Goal: Information Seeking & Learning: Check status

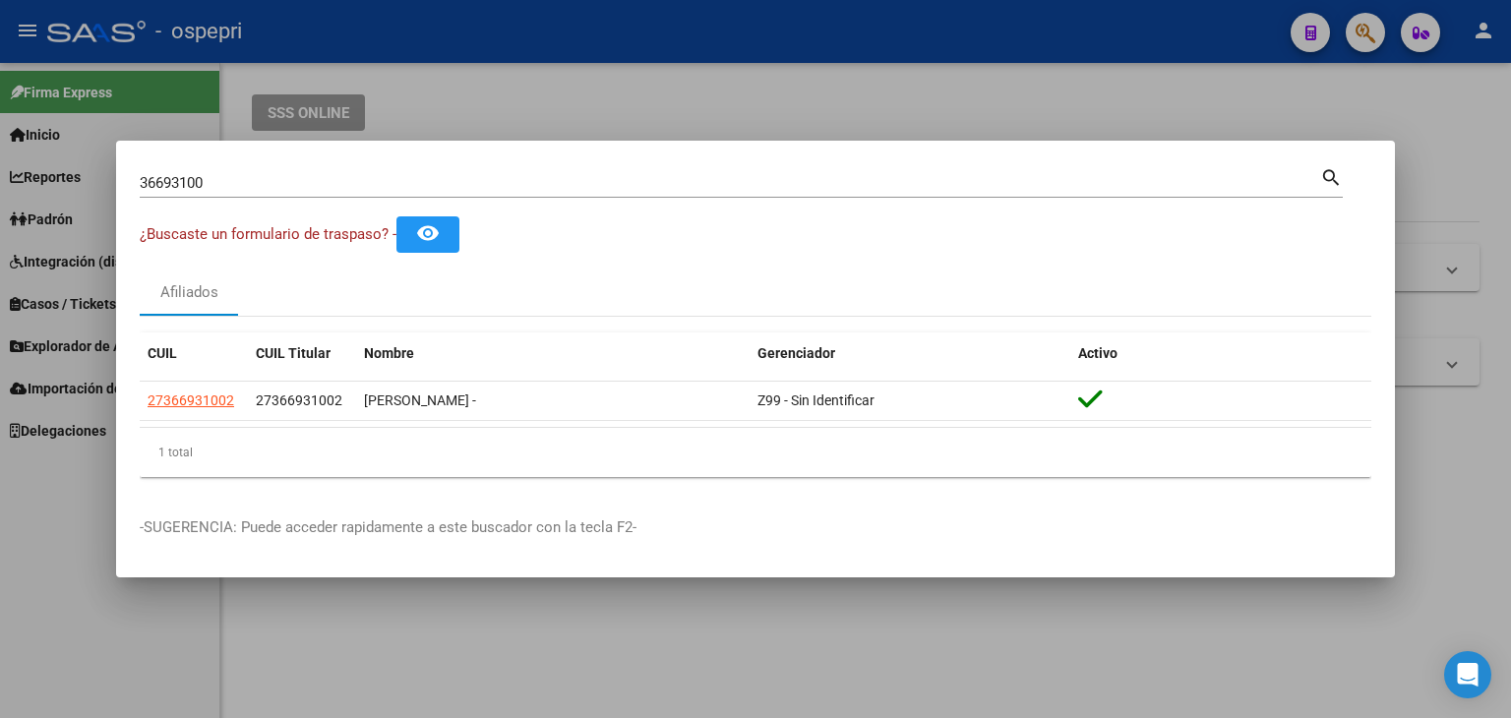
click at [1359, 32] on div at bounding box center [755, 359] width 1511 height 718
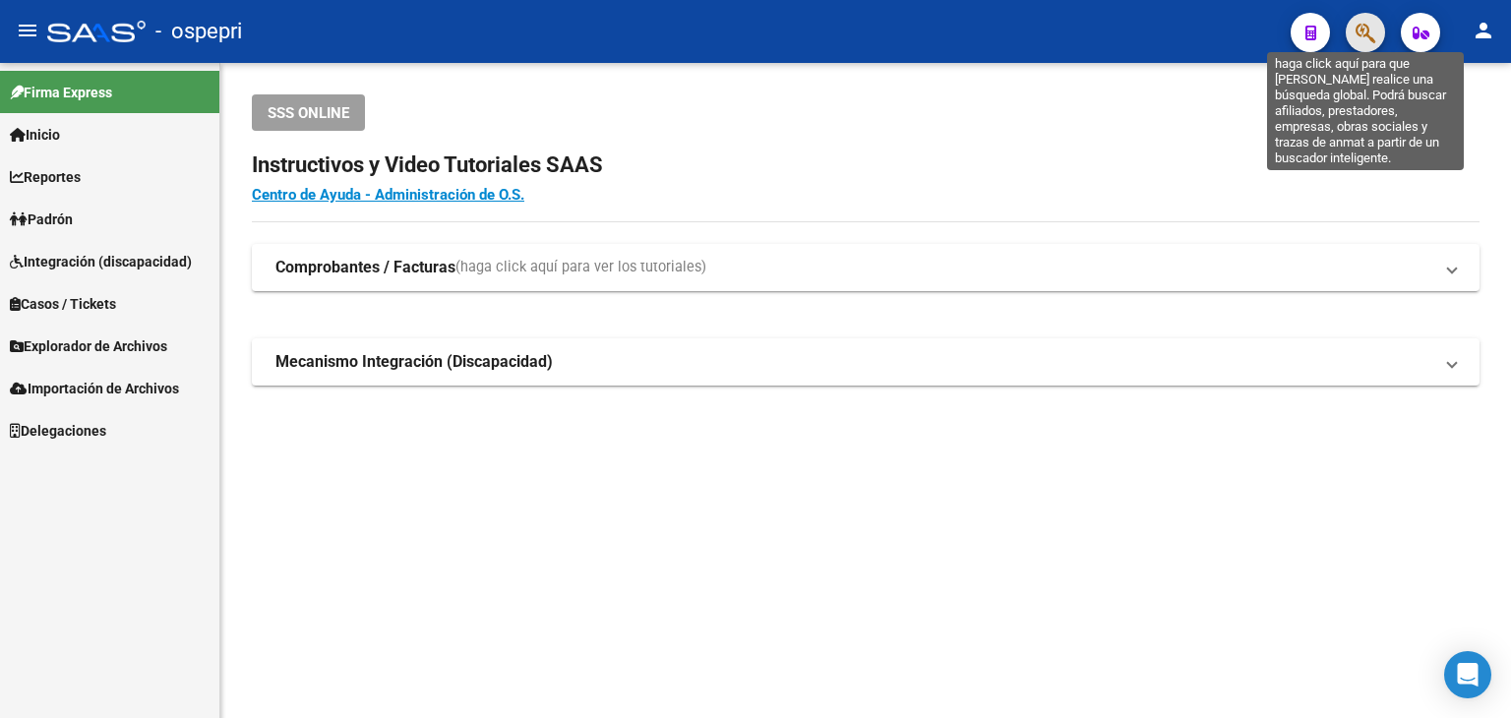
click at [1357, 31] on icon "button" at bounding box center [1365, 33] width 20 height 23
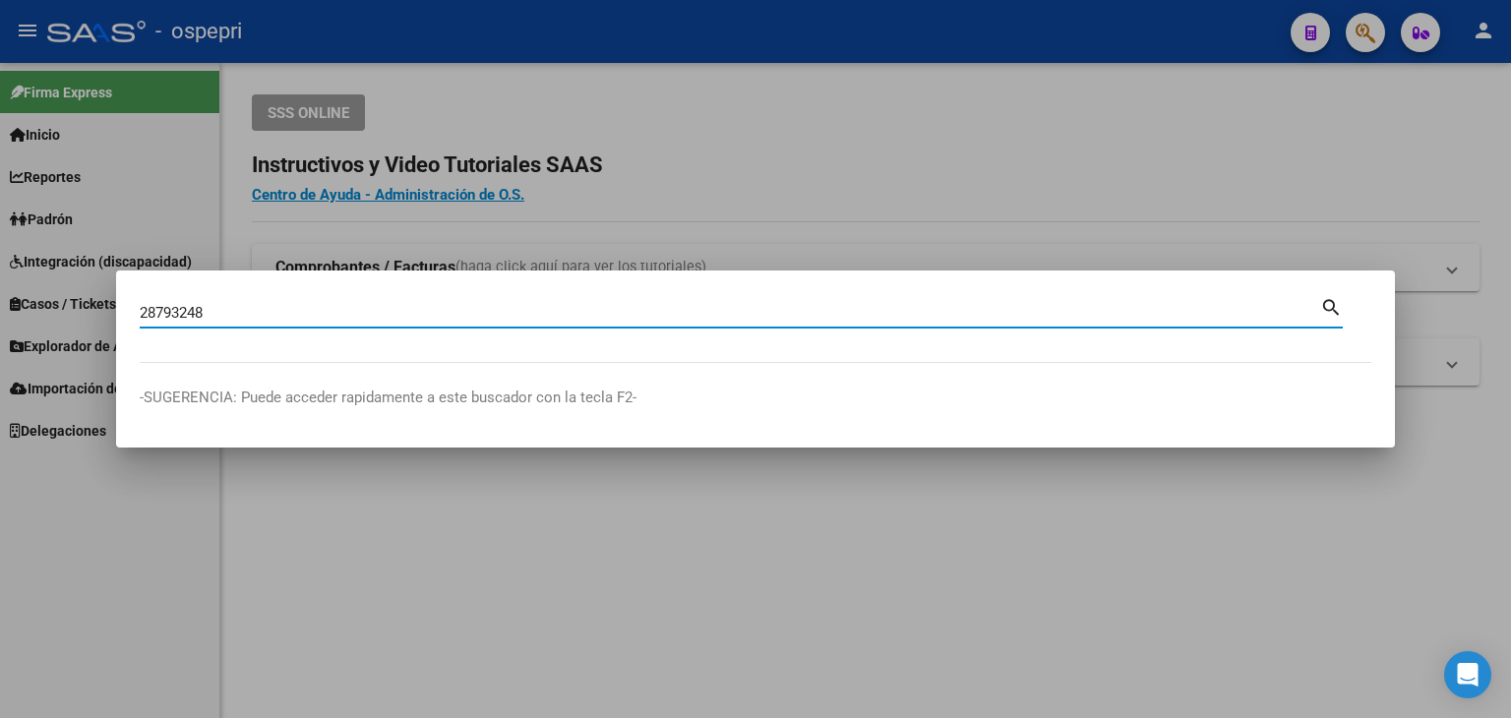
click at [1317, 310] on input "28793248" at bounding box center [730, 313] width 1180 height 18
click at [1318, 308] on input "28793248" at bounding box center [730, 313] width 1180 height 18
type input "28793248"
click at [1325, 304] on mat-icon "search" at bounding box center [1331, 306] width 23 height 24
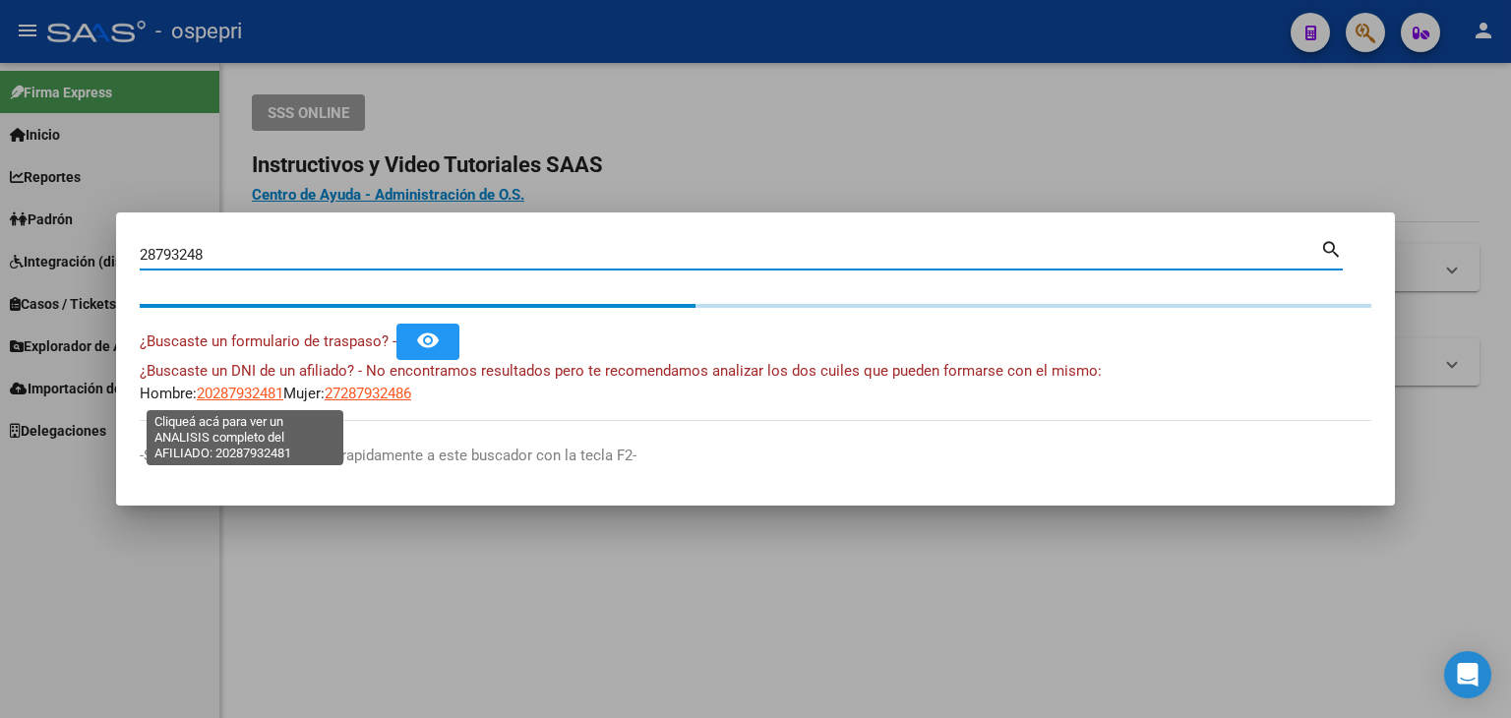
click at [246, 394] on span "20287932481" at bounding box center [240, 394] width 87 height 18
type textarea "20287932481"
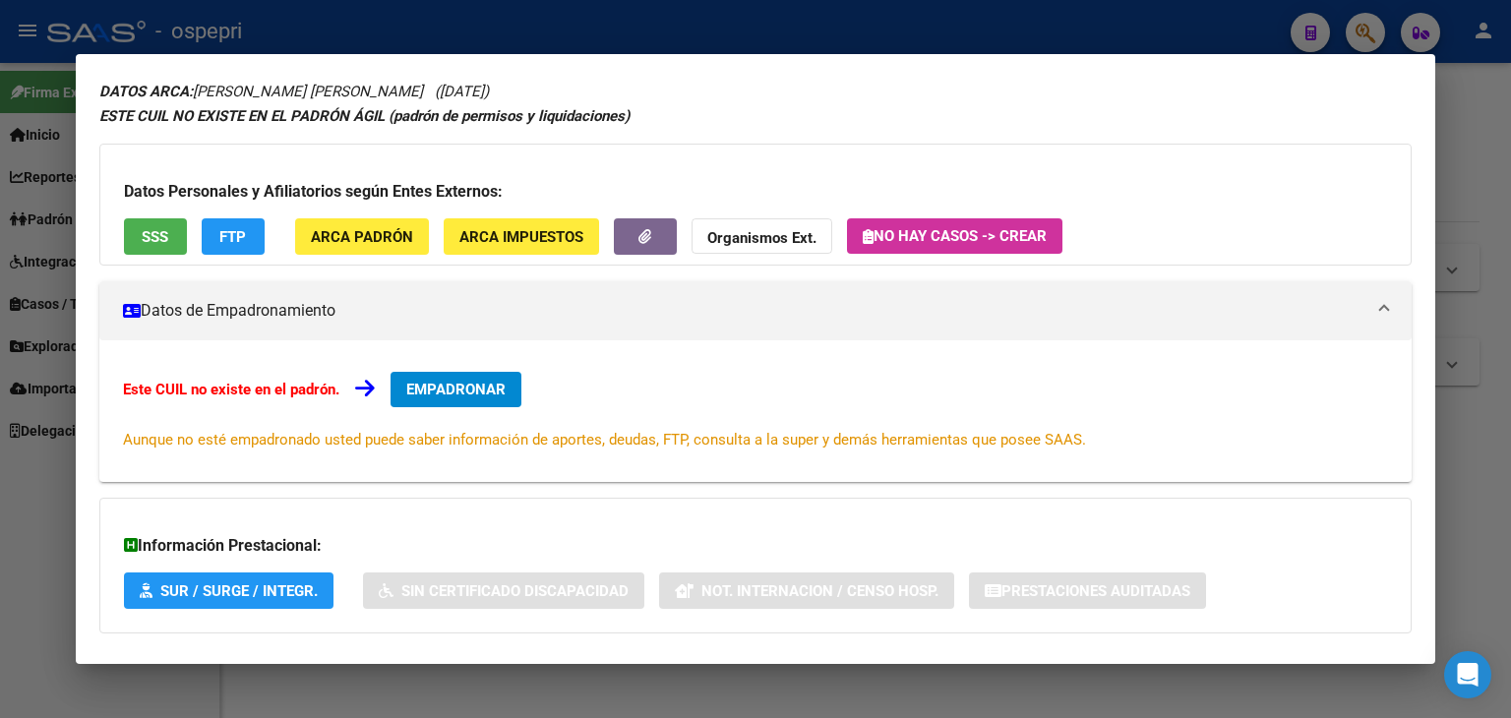
scroll to position [168, 0]
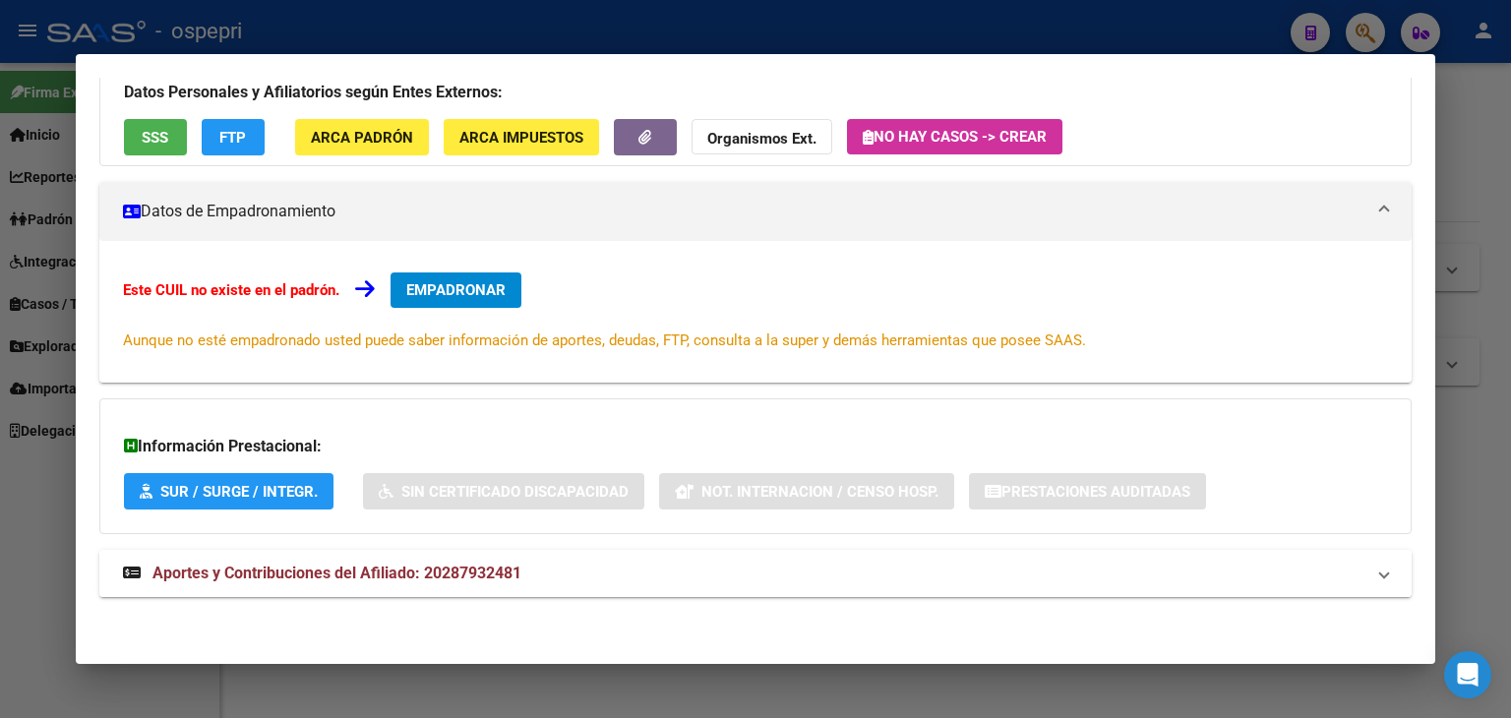
click at [360, 578] on span "Aportes y Contribuciones del Afiliado: 20287932481" at bounding box center [336, 573] width 369 height 19
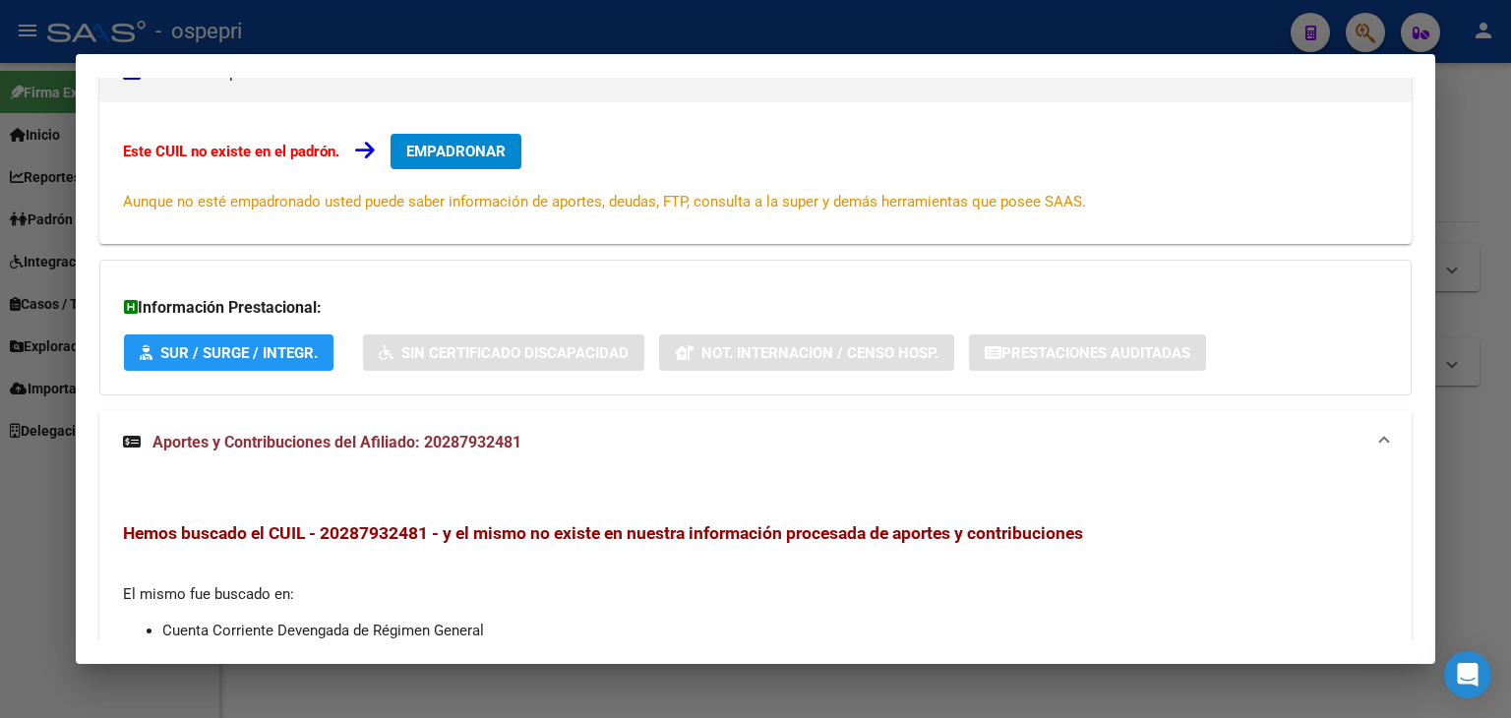
scroll to position [0, 0]
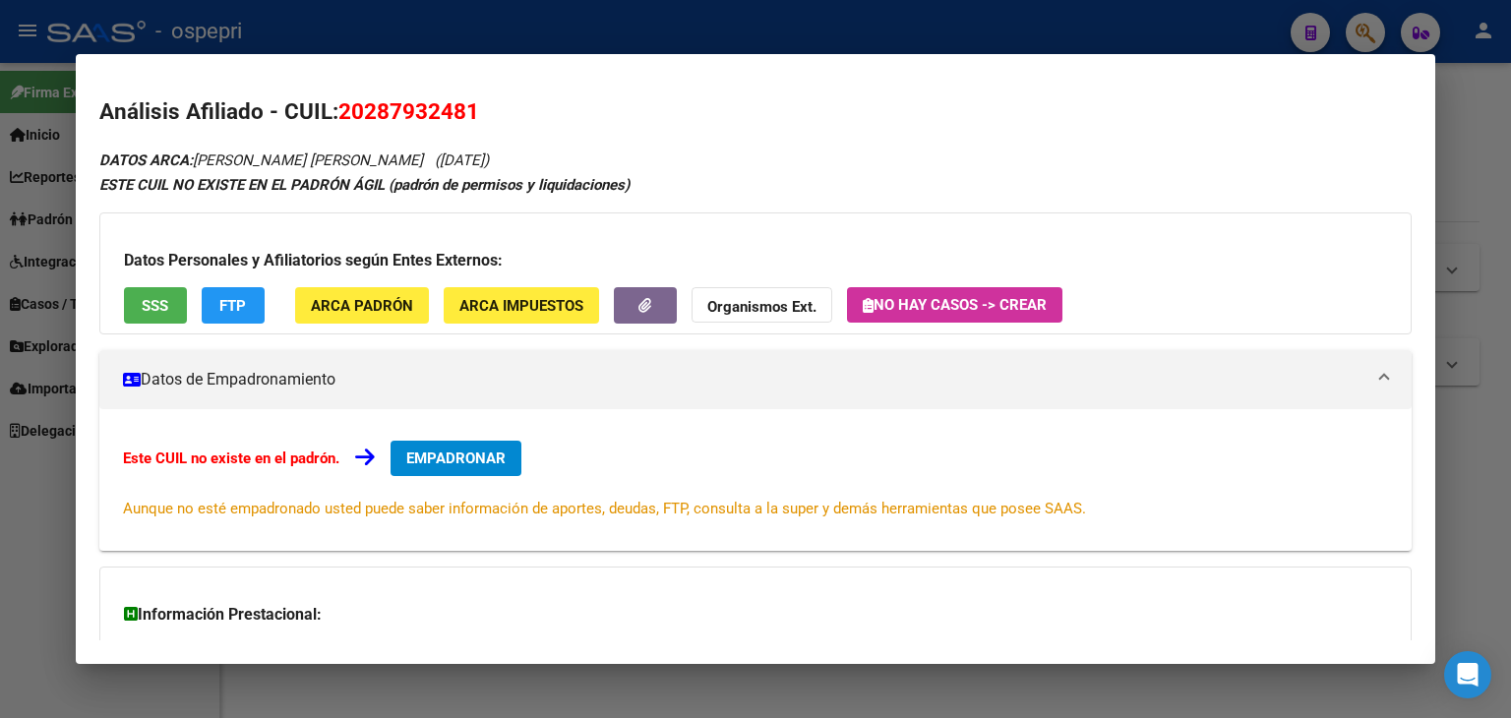
click at [596, 25] on div at bounding box center [755, 359] width 1511 height 718
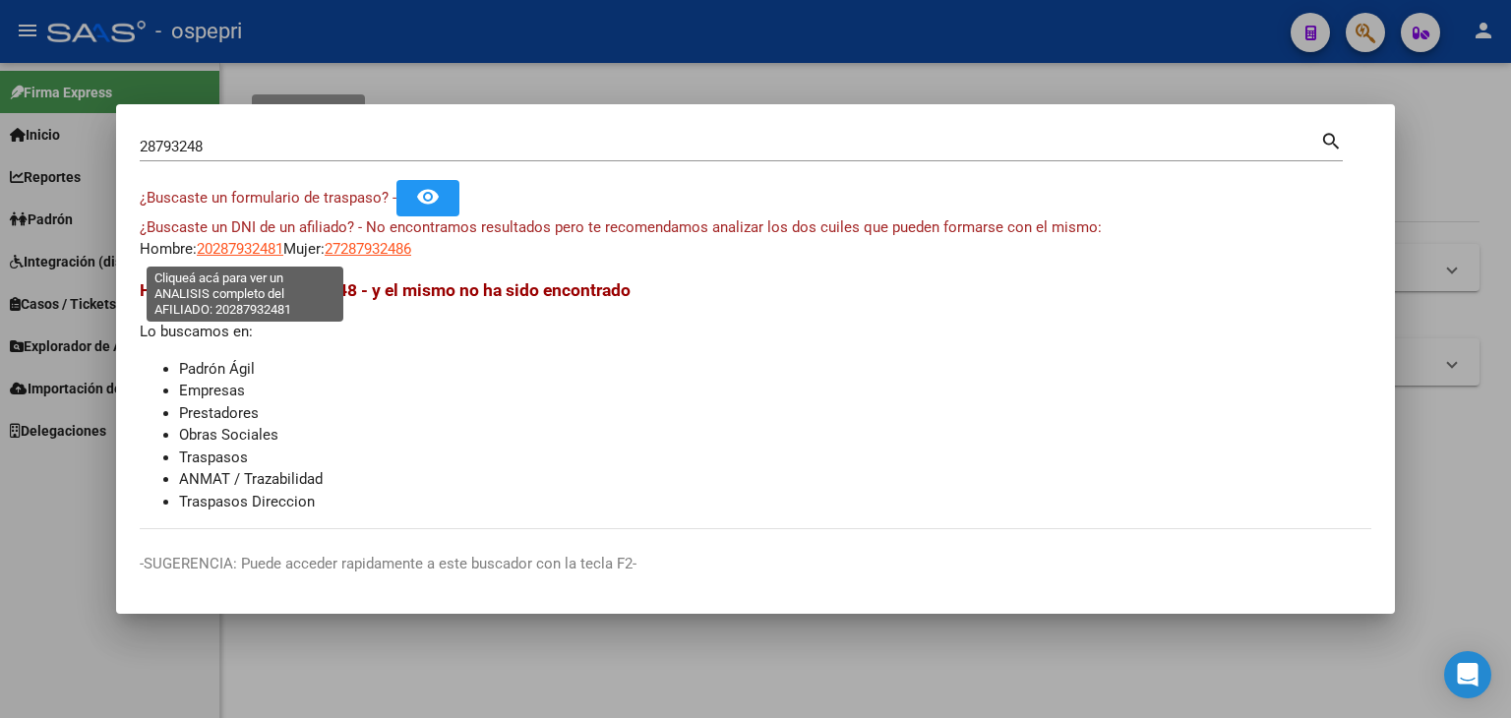
click at [260, 251] on span "20287932481" at bounding box center [240, 249] width 87 height 18
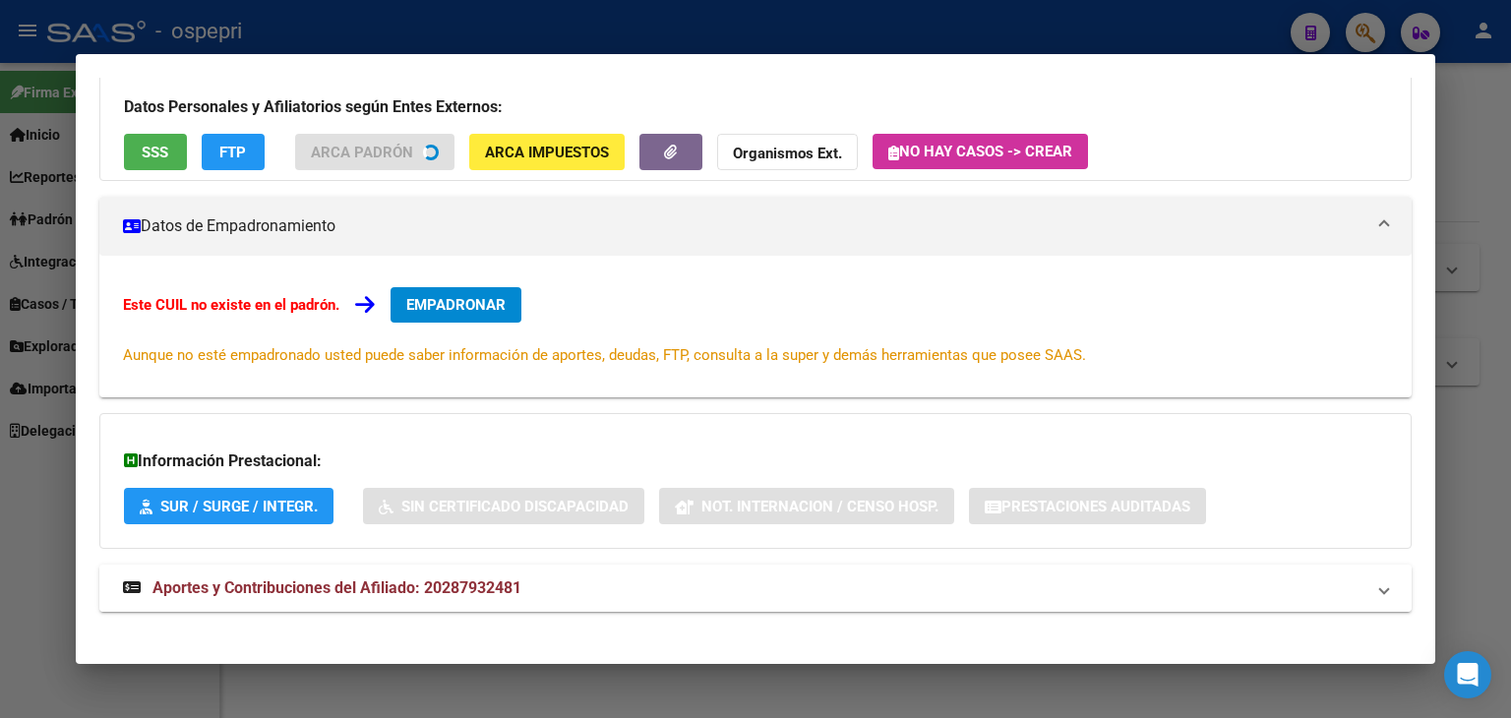
scroll to position [168, 0]
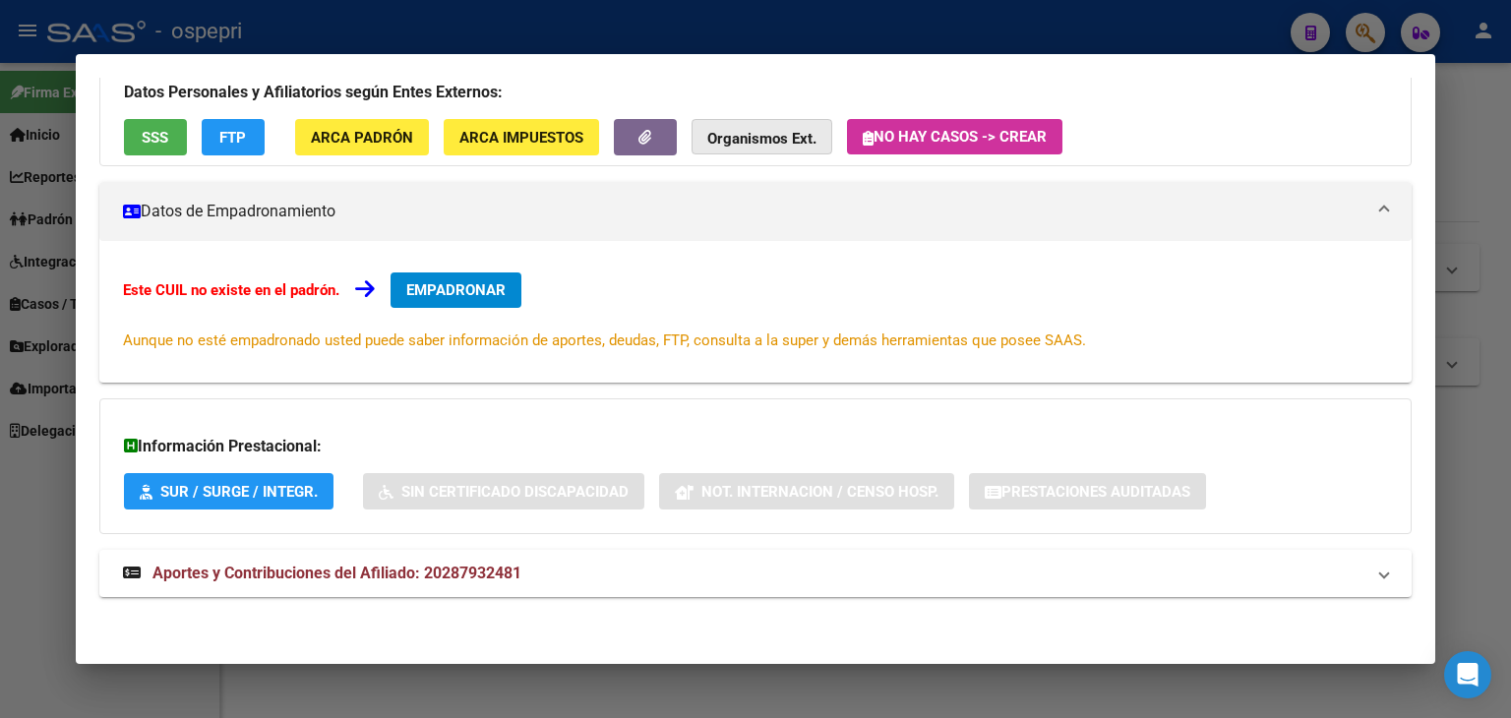
click at [753, 130] on strong "Organismos Ext." at bounding box center [761, 139] width 109 height 18
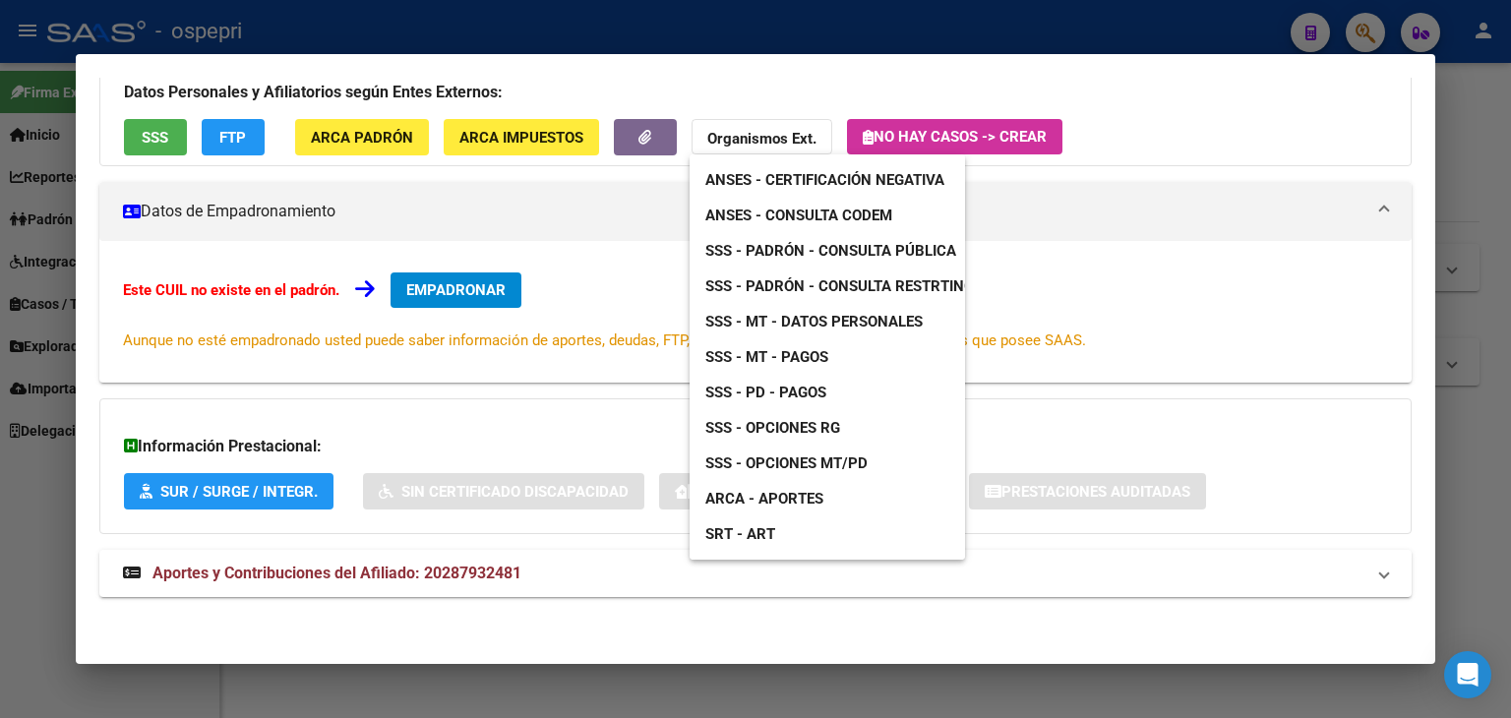
click at [781, 493] on span "ARCA - Aportes" at bounding box center [764, 499] width 118 height 18
